Goal: Check status: Check status

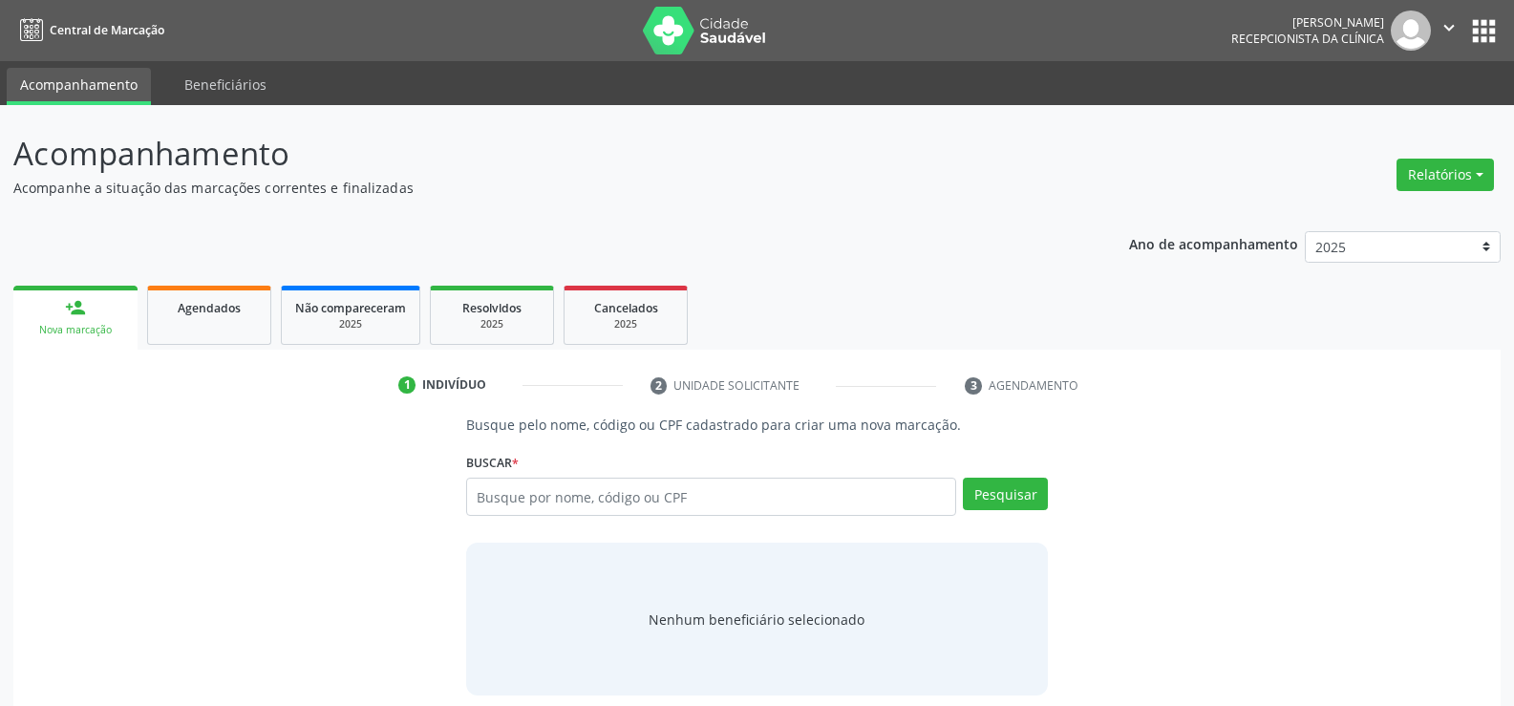
click at [525, 489] on input "text" at bounding box center [711, 497] width 490 height 38
type input "71868011453"
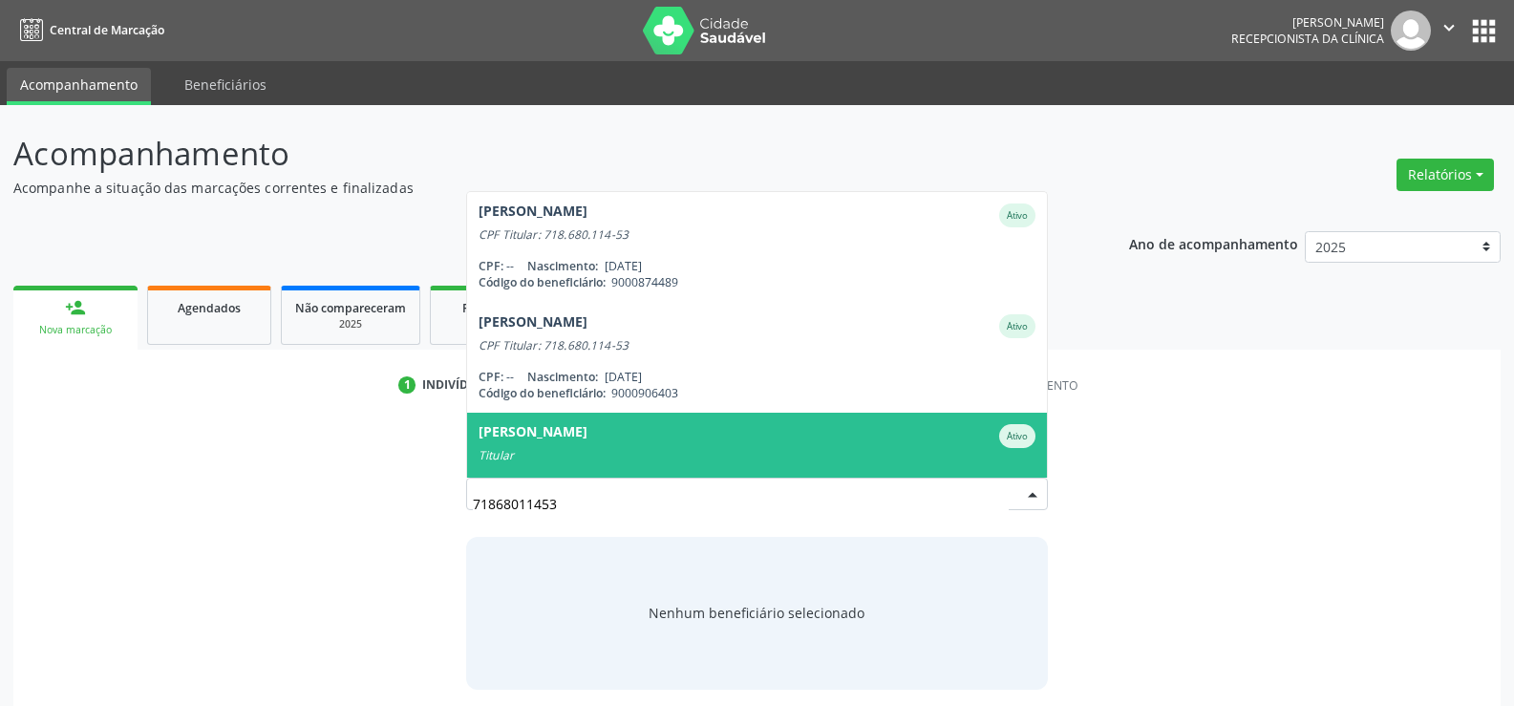
click at [568, 450] on div "Titular" at bounding box center [757, 455] width 557 height 15
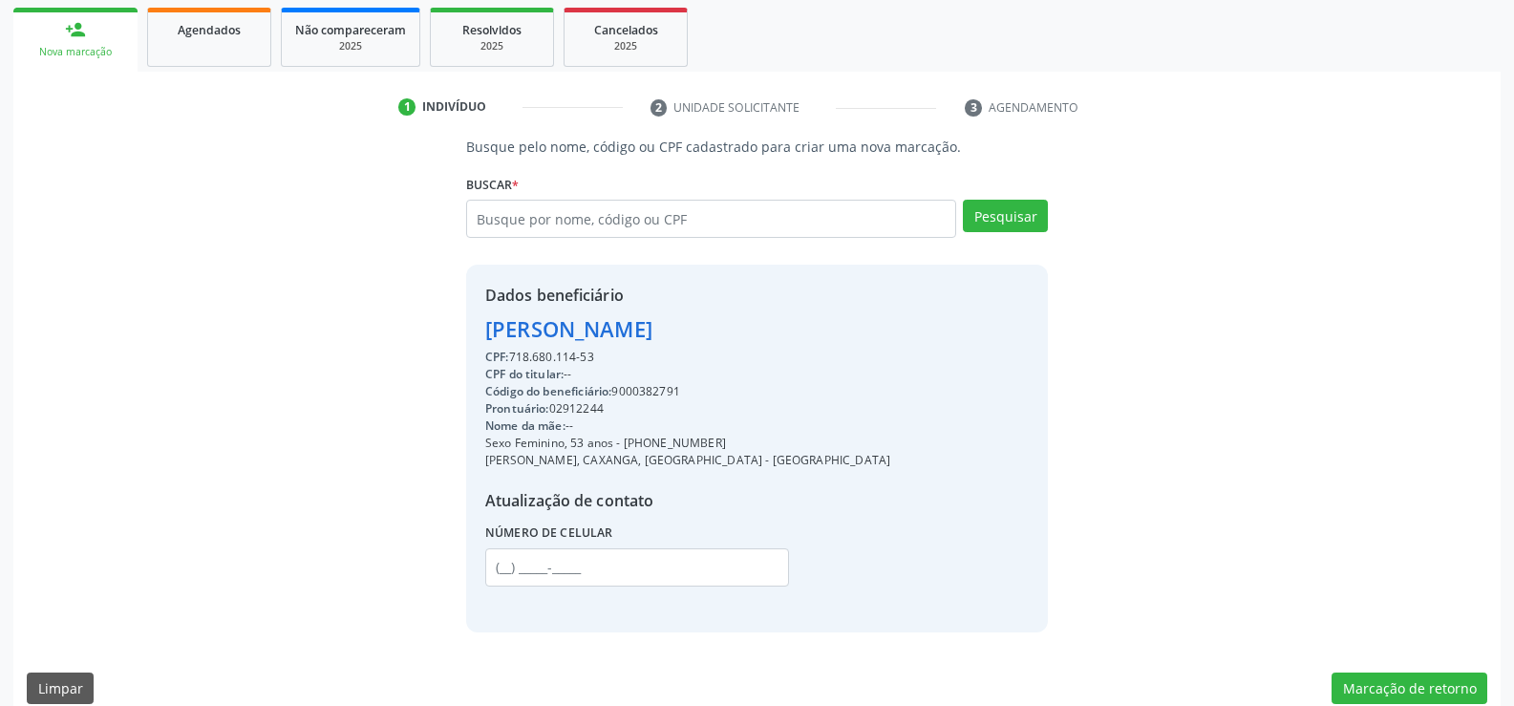
scroll to position [303, 0]
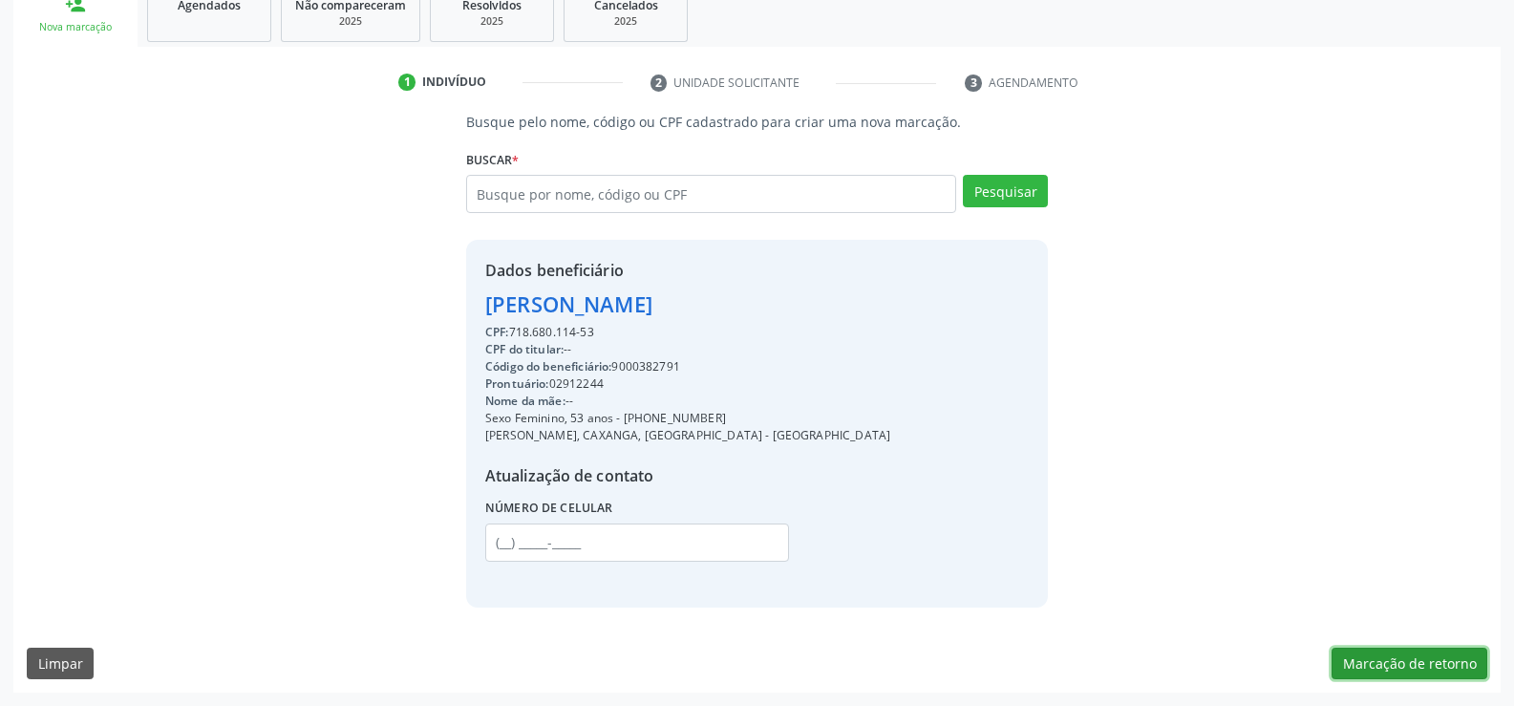
click at [1414, 672] on button "Marcação de retorno" at bounding box center [1409, 664] width 156 height 32
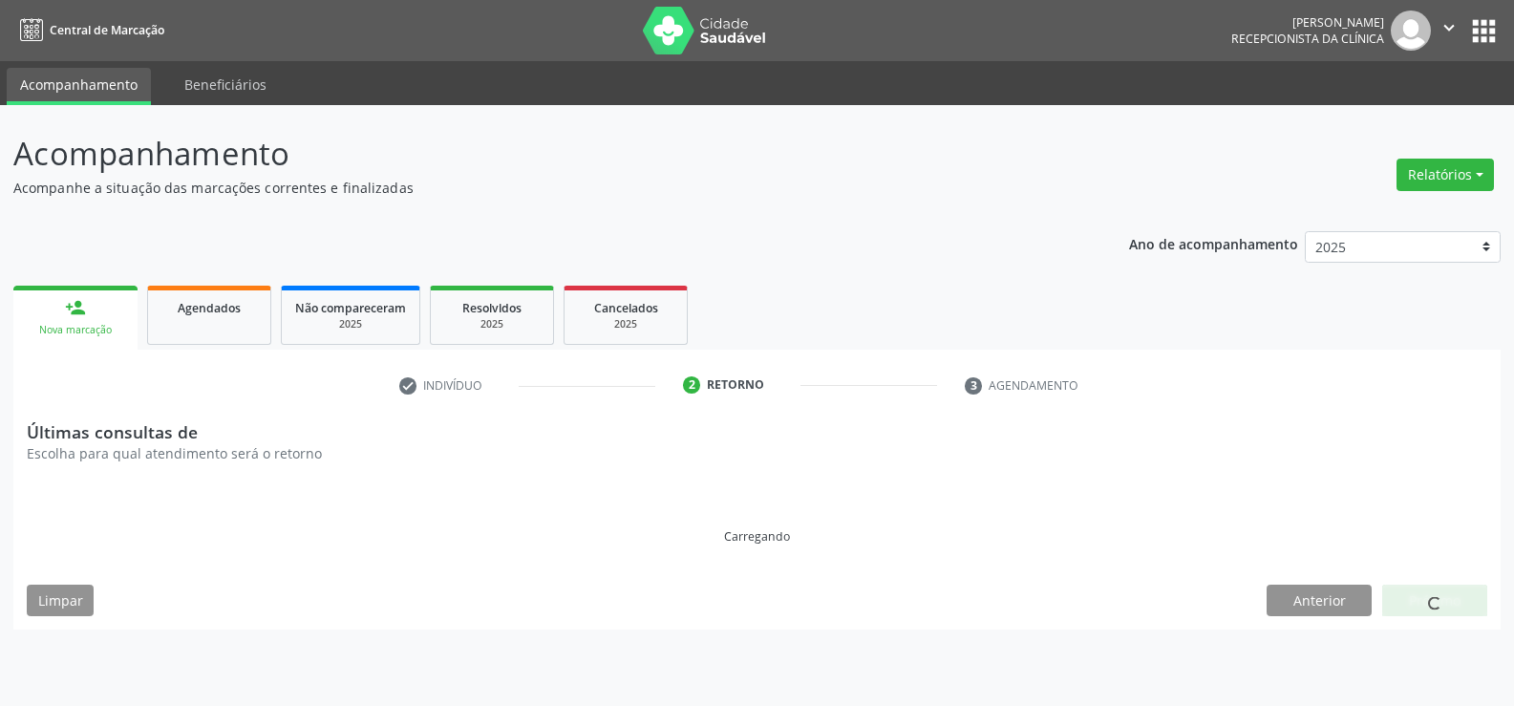
scroll to position [0, 0]
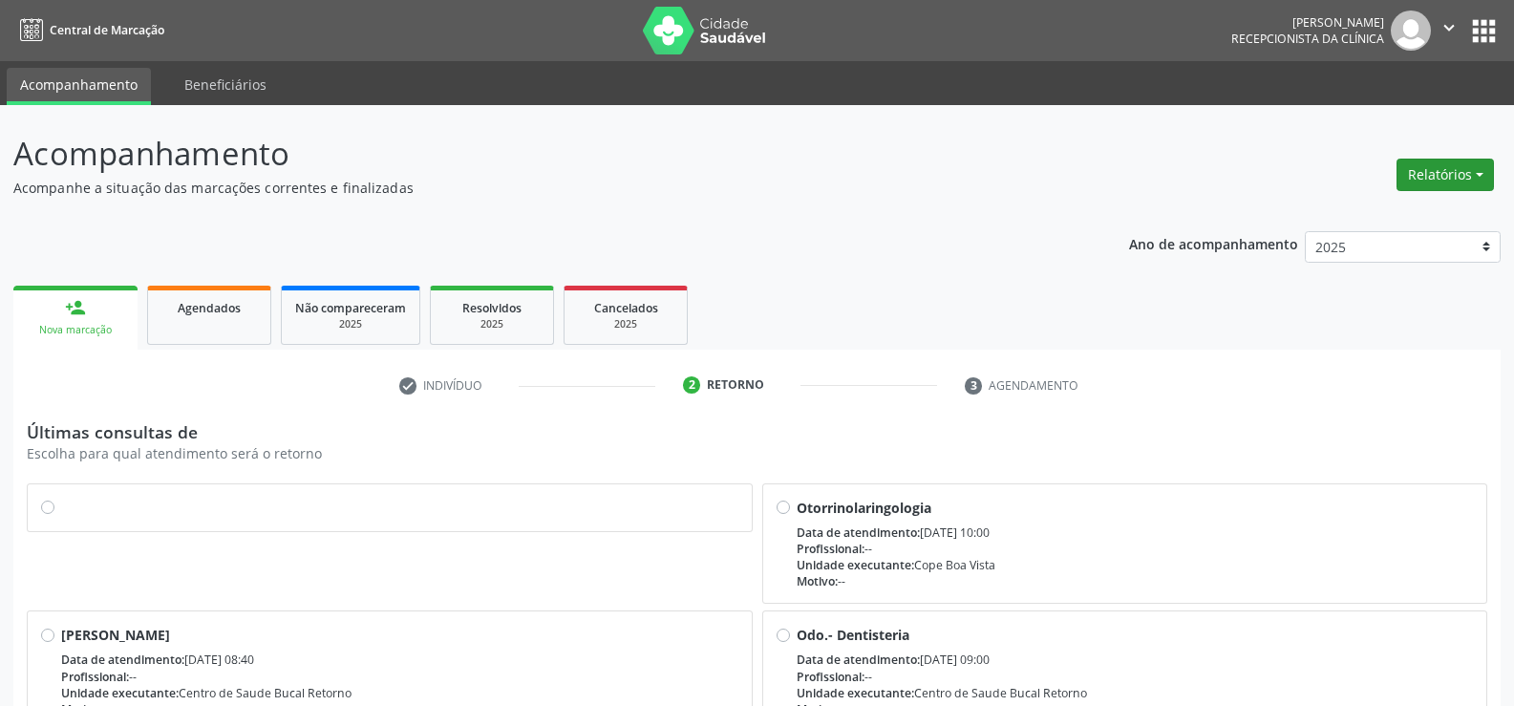
click at [1449, 180] on button "Relatórios" at bounding box center [1444, 175] width 97 height 32
click at [1352, 220] on link "Agendamentos" at bounding box center [1391, 215] width 205 height 27
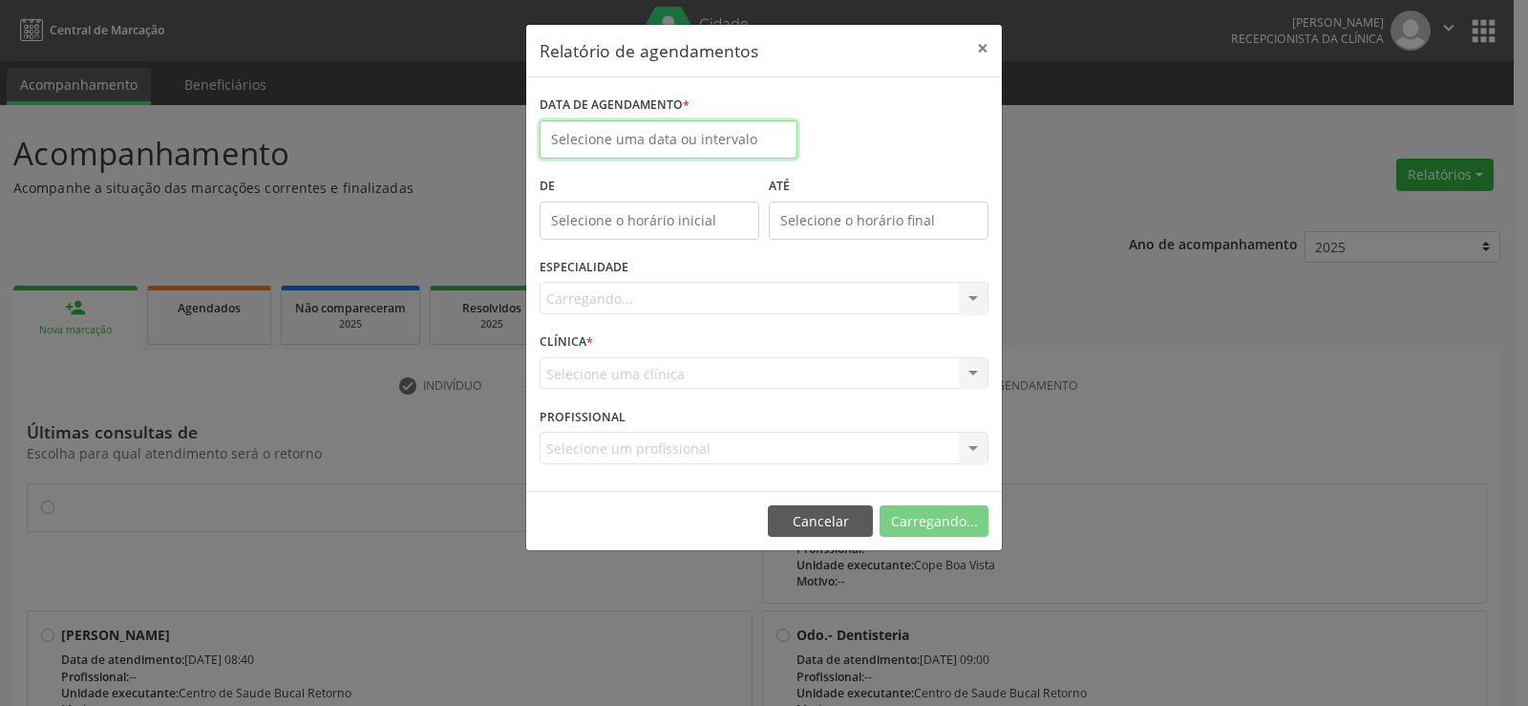
click at [610, 125] on input "text" at bounding box center [669, 139] width 258 height 38
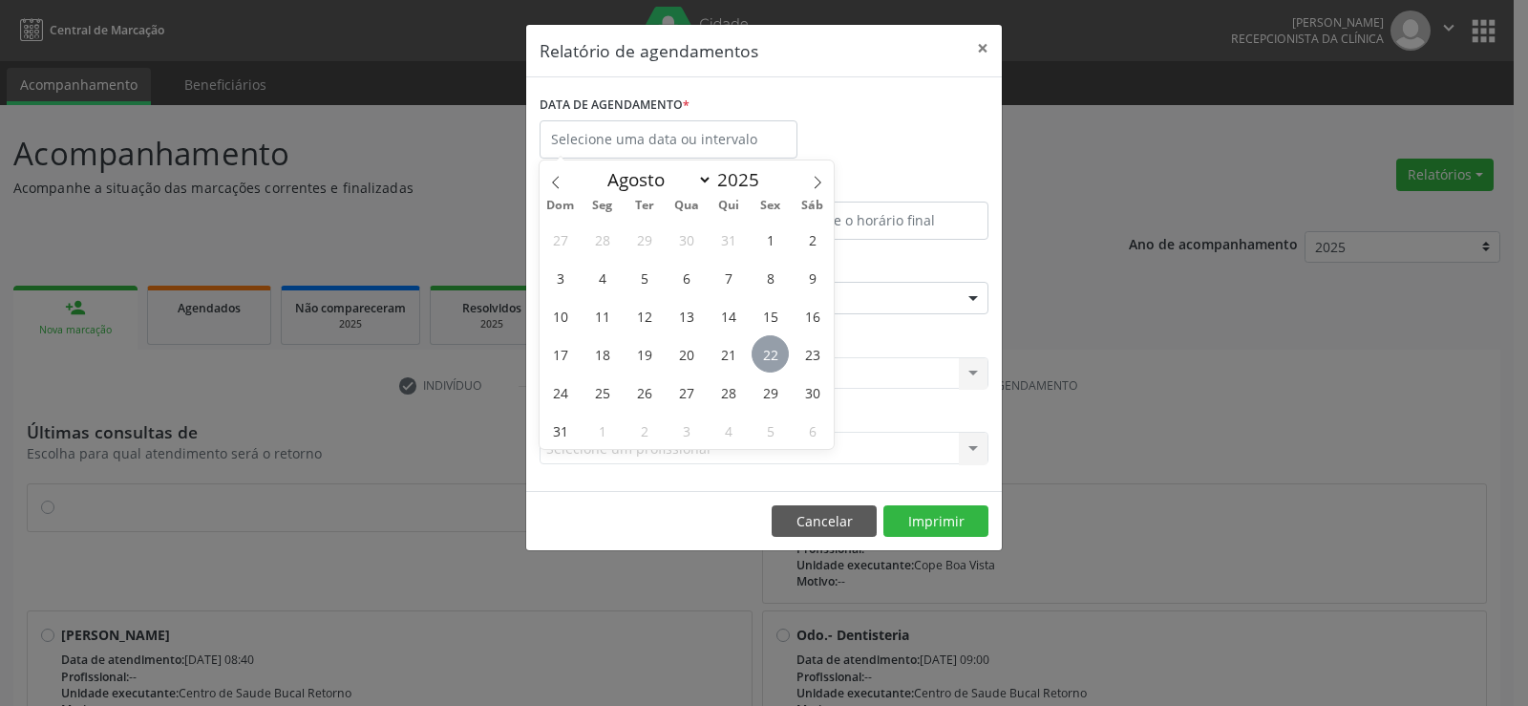
click at [770, 361] on span "22" at bounding box center [770, 353] width 37 height 37
type input "[DATE]"
click at [770, 361] on span "22" at bounding box center [770, 353] width 37 height 37
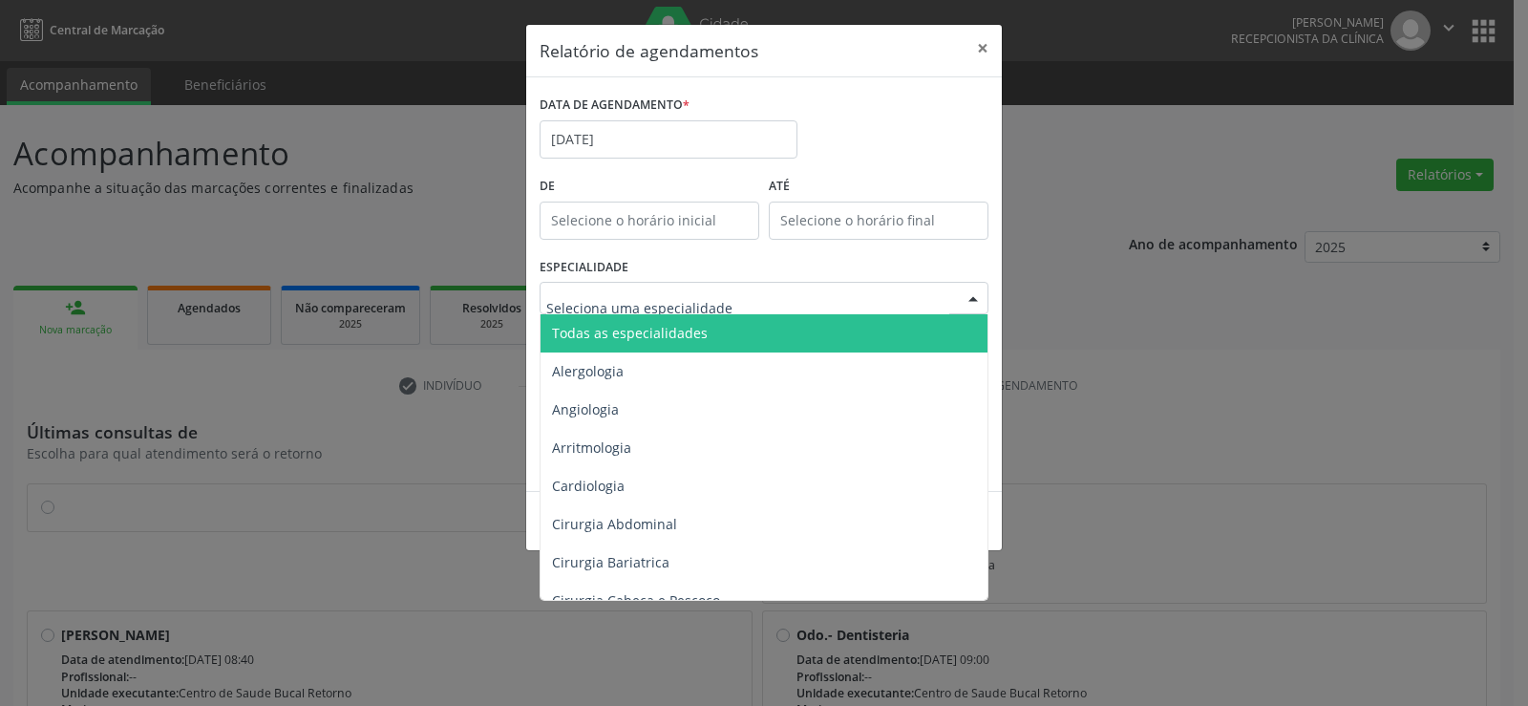
click at [730, 311] on div at bounding box center [764, 298] width 449 height 32
click at [694, 334] on span "Todas as especialidades" at bounding box center [630, 333] width 156 height 18
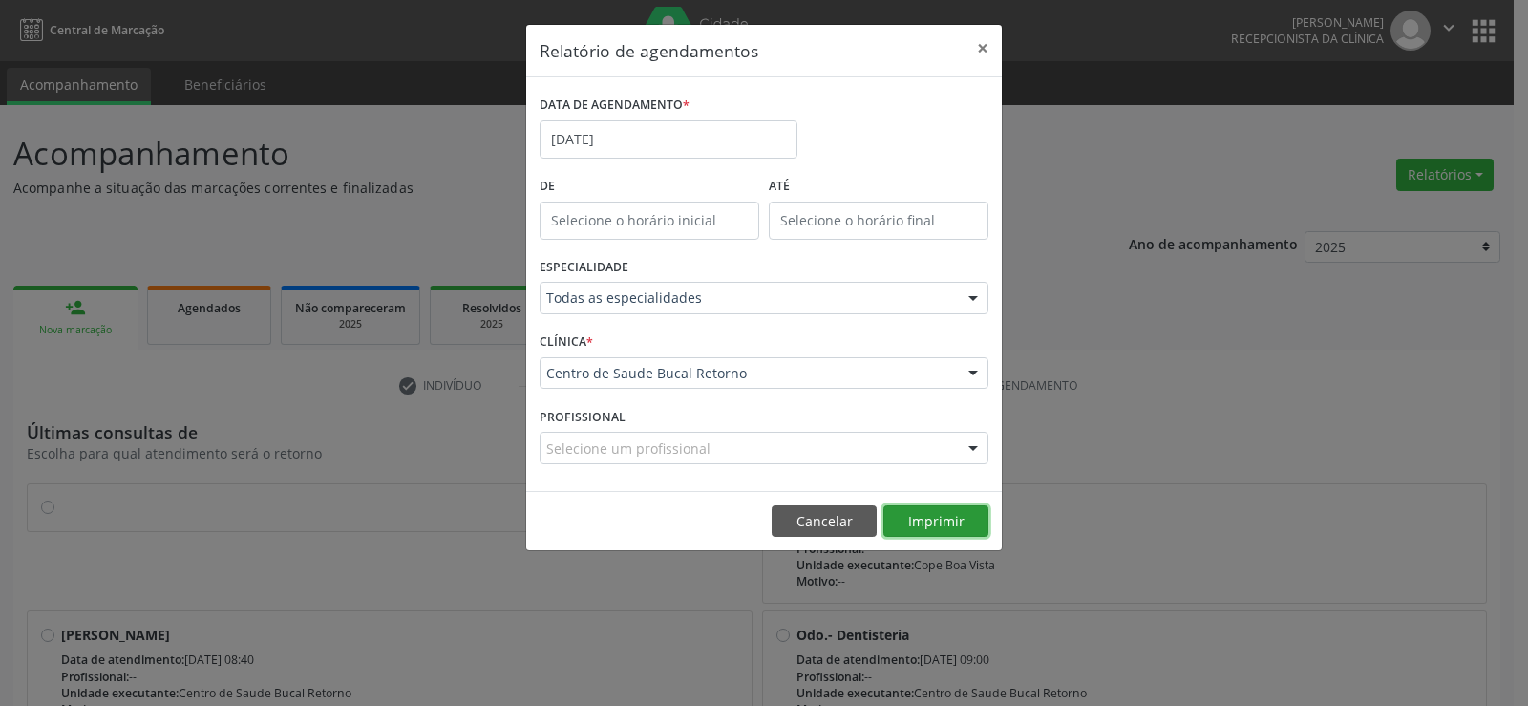
click at [956, 523] on button "Imprimir" at bounding box center [935, 521] width 105 height 32
click at [821, 525] on button "Cancelar" at bounding box center [824, 521] width 105 height 32
